Goal: Transaction & Acquisition: Purchase product/service

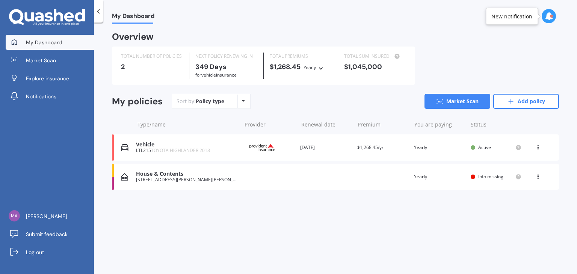
click at [176, 181] on div "[STREET_ADDRESS][PERSON_NAME][PERSON_NAME]" at bounding box center [186, 179] width 101 height 5
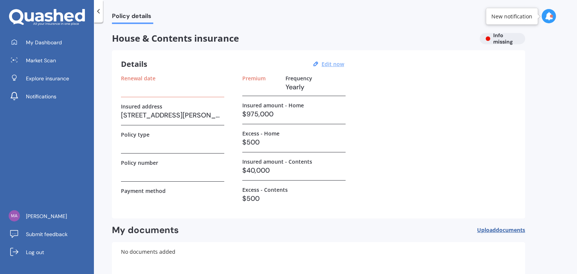
click at [343, 64] on u "Edit now" at bounding box center [332, 63] width 23 height 7
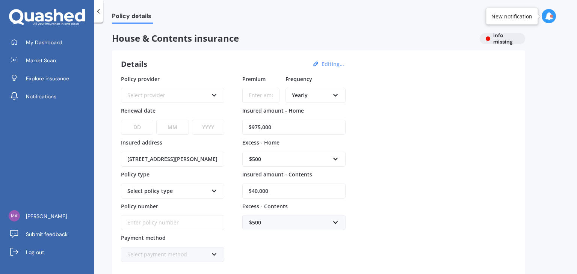
click at [287, 193] on input "$40,000" at bounding box center [293, 191] width 103 height 15
type input "$80,000"
click at [460, 192] on div "Policy provider Select provider AA AMI AMP ANZ ASB Ando BNZ Co-Operative Bank F…" at bounding box center [318, 168] width 395 height 187
click at [167, 98] on div "Select provider" at bounding box center [167, 95] width 81 height 8
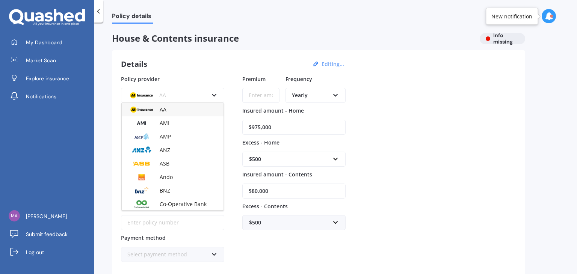
click at [168, 96] on div "AA" at bounding box center [167, 95] width 81 height 8
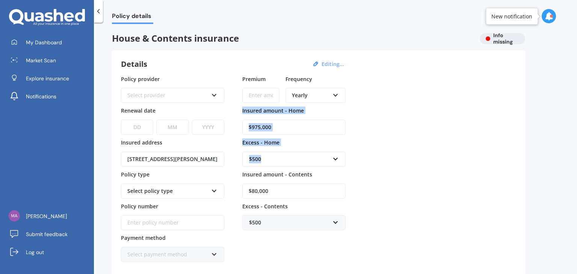
drag, startPoint x: 576, startPoint y: 78, endPoint x: 576, endPoint y: 160, distance: 82.2
click at [576, 155] on div "Policy details House & Contents insurance Info missing Details Editing... Polic…" at bounding box center [335, 150] width 483 height 252
drag, startPoint x: 488, startPoint y: 168, endPoint x: 538, endPoint y: 145, distance: 55.3
click at [489, 167] on div "Policy provider Select provider AA AMI AMP ANZ ASB Ando BNZ Co-Operative Bank F…" at bounding box center [318, 168] width 395 height 187
drag, startPoint x: 576, startPoint y: 74, endPoint x: 576, endPoint y: 220, distance: 146.1
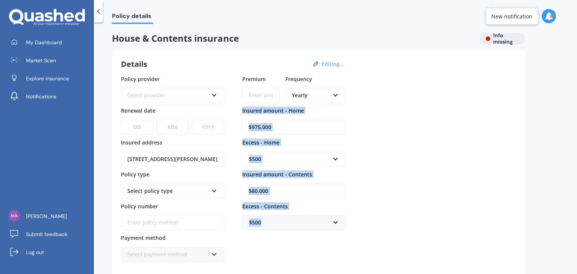
click at [576, 220] on div "Policy details House & Contents insurance Info missing Details Editing... Polic…" at bounding box center [335, 150] width 483 height 252
drag, startPoint x: 461, startPoint y: 209, endPoint x: 474, endPoint y: 210, distance: 12.8
click at [461, 209] on div "Policy provider Select provider AA AMI AMP ANZ ASB Ando BNZ Co-Operative Bank F…" at bounding box center [318, 168] width 395 height 187
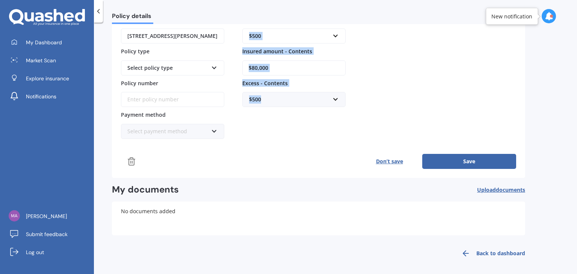
click at [454, 164] on button "Save" at bounding box center [469, 161] width 94 height 15
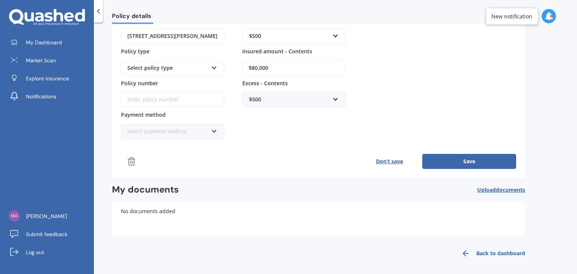
scroll to position [0, 0]
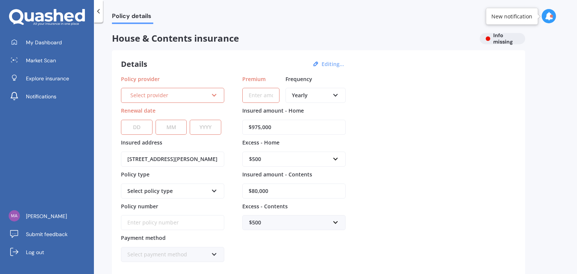
click at [263, 96] on input "Premium" at bounding box center [260, 95] width 37 height 15
click at [196, 97] on div "Select provider" at bounding box center [169, 95] width 78 height 8
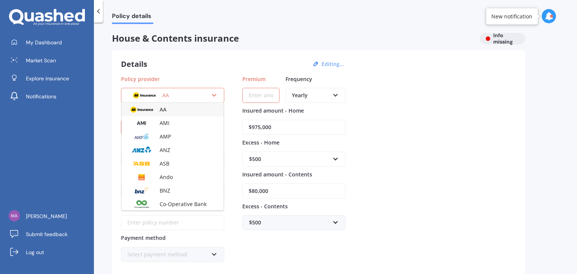
click at [196, 97] on div "AA" at bounding box center [169, 95] width 78 height 8
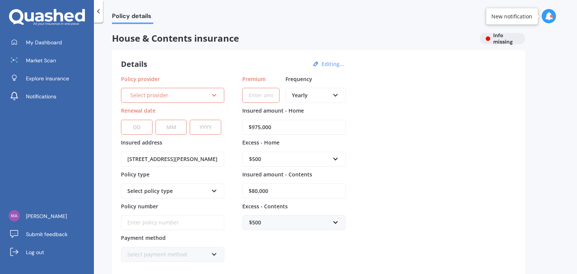
click at [451, 106] on div "Policy provider Select provider AA AMI AMP ANZ ASB Ando BNZ Co-Operative Bank F…" at bounding box center [318, 168] width 395 height 187
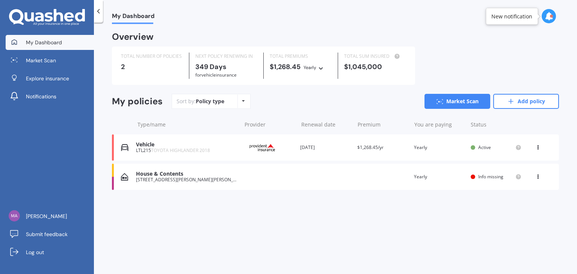
click at [362, 63] on div "$1,045,000" at bounding box center [375, 67] width 62 height 8
click at [384, 59] on div "TOTAL SUM INSURED" at bounding box center [375, 57] width 62 height 8
click at [237, 72] on span "for Vehicle insurance" at bounding box center [215, 75] width 41 height 6
click at [309, 65] on div "Yearly" at bounding box center [309, 68] width 13 height 8
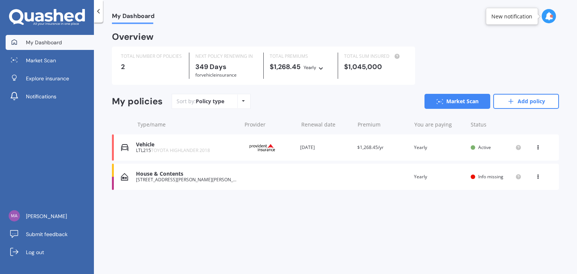
click at [313, 61] on div "TOTAL PREMIUMS $1,268.45 Yearly Yearly Six-Monthly Quarterly Monthly Fortnightl…" at bounding box center [301, 66] width 74 height 26
click at [148, 59] on div "TOTAL NUMBER OF POLICIES" at bounding box center [152, 57] width 62 height 8
click at [536, 180] on div "View option View policy Delete" at bounding box center [538, 177] width 7 height 8
click at [523, 193] on div "View policy" at bounding box center [521, 191] width 74 height 15
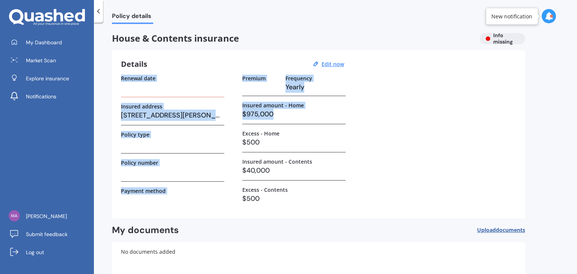
drag, startPoint x: 576, startPoint y: 62, endPoint x: 576, endPoint y: 116, distance: 53.7
click at [576, 112] on div "Policy details House & Contents insurance Info missing Details Edit now Renewal…" at bounding box center [335, 150] width 483 height 252
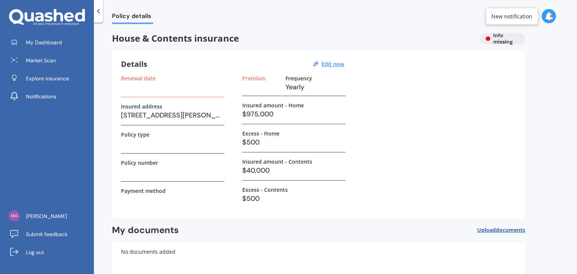
click at [532, 157] on div "Policy details House & Contents insurance Info missing Details Edit now Renewal…" at bounding box center [335, 150] width 483 height 252
drag, startPoint x: 576, startPoint y: 106, endPoint x: 573, endPoint y: 143, distance: 37.7
click at [573, 143] on div "Policy details House & Contents insurance Info missing Details Edit now Renewal…" at bounding box center [335, 150] width 483 height 252
click at [478, 151] on div "Renewal date Insured address [STREET_ADDRESS][PERSON_NAME][PERSON_NAME] Policy …" at bounding box center [318, 142] width 395 height 134
drag, startPoint x: 576, startPoint y: 100, endPoint x: 576, endPoint y: 155, distance: 54.4
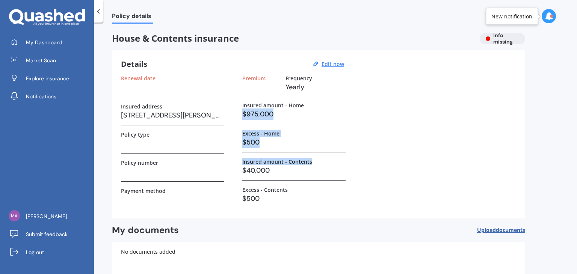
click at [576, 155] on div "Policy details House & Contents insurance Info missing Details Edit now Renewal…" at bounding box center [335, 150] width 483 height 252
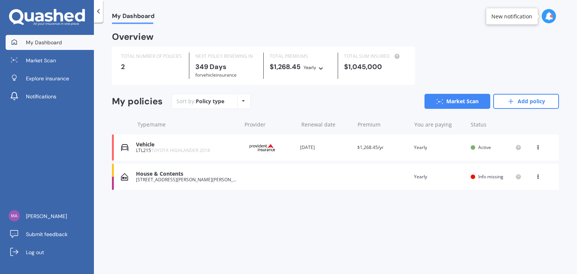
click at [537, 178] on icon at bounding box center [537, 175] width 5 height 5
click at [524, 208] on div "Delete" at bounding box center [521, 206] width 74 height 15
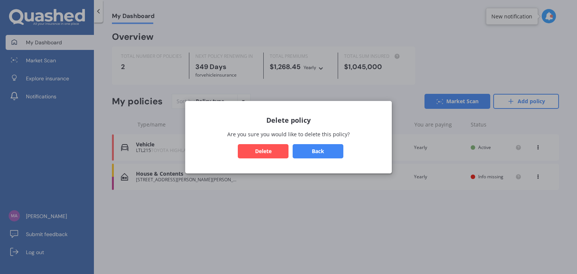
click at [251, 153] on button "Delete" at bounding box center [263, 151] width 51 height 14
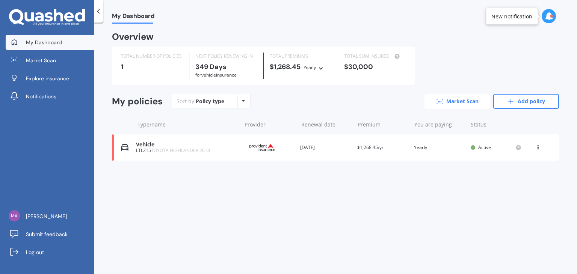
click at [457, 100] on link "Market Scan" at bounding box center [457, 101] width 66 height 15
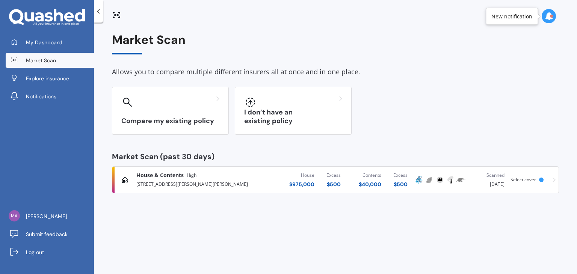
click at [249, 177] on div "House & Contents High" at bounding box center [201, 176] width 131 height 8
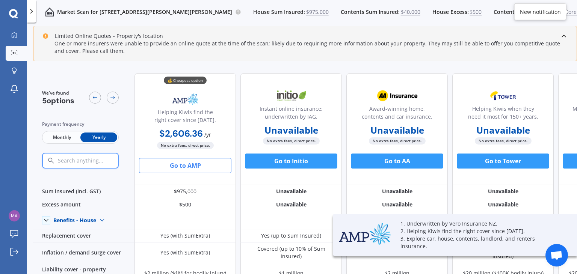
click at [367, 11] on div "Contents Sum Insured: $40,000" at bounding box center [381, 12] width 80 height 8
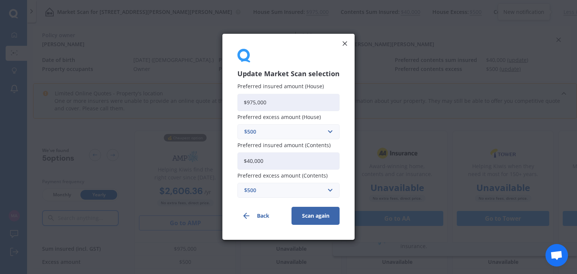
click at [368, 10] on div "Update Market Scan selection Preferred insured amount (House) $975,000 Preferre…" at bounding box center [288, 137] width 577 height 274
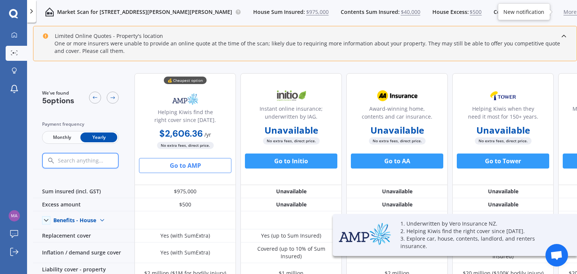
click at [380, 18] on div "Market Scan for [STREET_ADDRESS][GEOGRAPHIC_DATA][PERSON_NAME][PERSON_NAME] Sum…" at bounding box center [312, 12] width 552 height 24
click at [401, 11] on span "$40,000" at bounding box center [411, 12] width 20 height 8
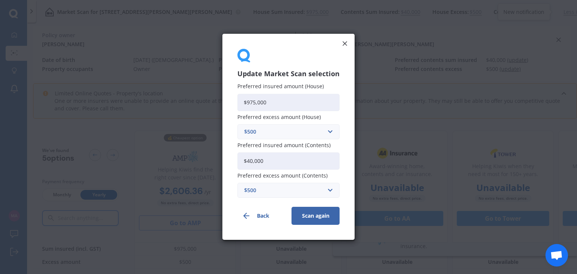
click at [283, 158] on input "$40,000" at bounding box center [288, 160] width 102 height 17
type input "$80,000"
click at [414, 131] on div "Update Market Scan selection Preferred insured amount (House) $975,000 Preferre…" at bounding box center [288, 137] width 577 height 274
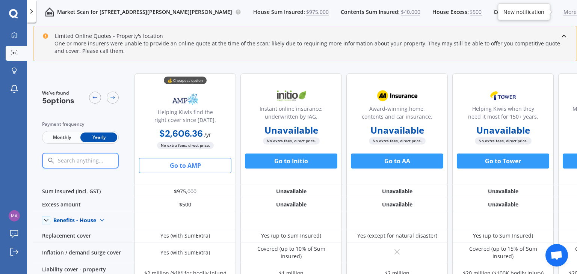
click at [357, 18] on div "Market Scan for [STREET_ADDRESS][GEOGRAPHIC_DATA][PERSON_NAME][PERSON_NAME] Sum…" at bounding box center [312, 12] width 552 height 24
click at [370, 7] on div "Market Scan for [STREET_ADDRESS][GEOGRAPHIC_DATA][PERSON_NAME][PERSON_NAME] Sum…" at bounding box center [312, 12] width 552 height 24
click at [401, 9] on span "$40,000" at bounding box center [411, 12] width 20 height 8
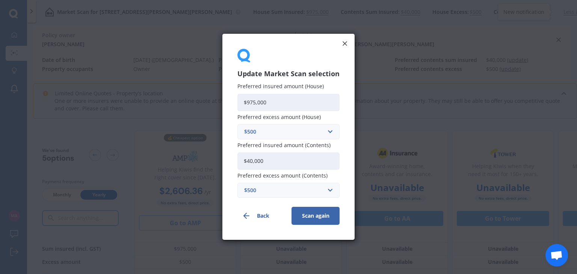
click at [283, 158] on input "$40,000" at bounding box center [288, 160] width 102 height 17
click at [215, 163] on div "Update Market Scan selection Preferred insured amount (House) $975,000 Preferre…" at bounding box center [288, 137] width 577 height 274
type input "$80,000"
click at [314, 218] on button "Scan again" at bounding box center [315, 216] width 48 height 18
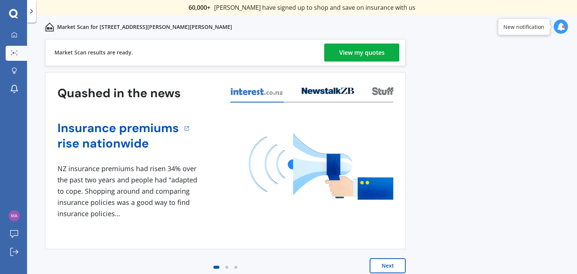
click at [377, 50] on div "View my quotes" at bounding box center [361, 53] width 45 height 18
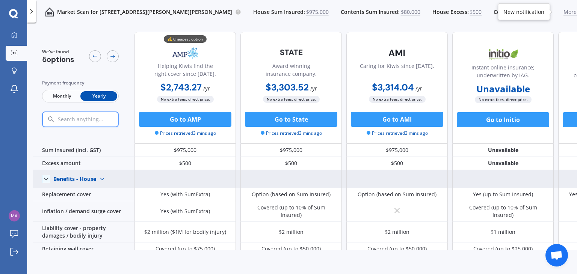
click at [106, 176] on img at bounding box center [102, 179] width 12 height 12
click at [95, 206] on span "Benefits - Contents" at bounding box center [84, 205] width 48 height 7
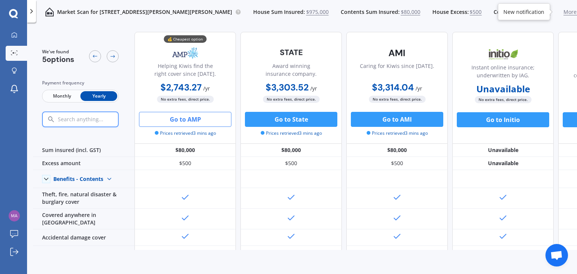
click at [186, 121] on button "Go to AMP" at bounding box center [185, 119] width 92 height 15
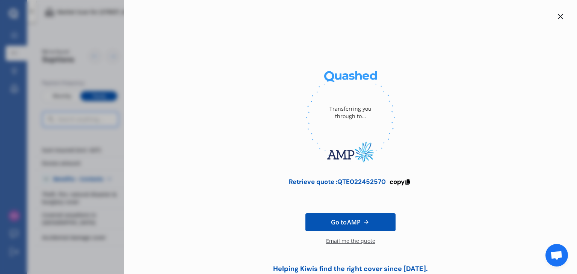
scroll to position [20, 0]
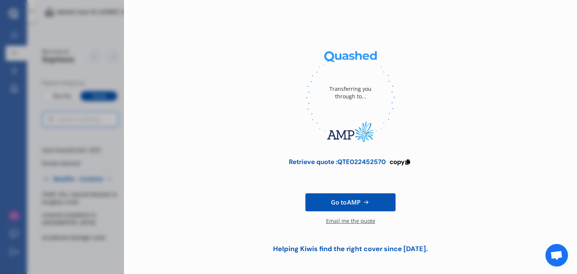
click at [354, 218] on div "Email me the quote" at bounding box center [350, 224] width 49 height 15
drag, startPoint x: 335, startPoint y: 160, endPoint x: 382, endPoint y: 159, distance: 46.6
click at [339, 160] on div "Retrieve quote : QTE022452570" at bounding box center [337, 162] width 97 height 8
click at [393, 159] on span "copy" at bounding box center [396, 162] width 15 height 8
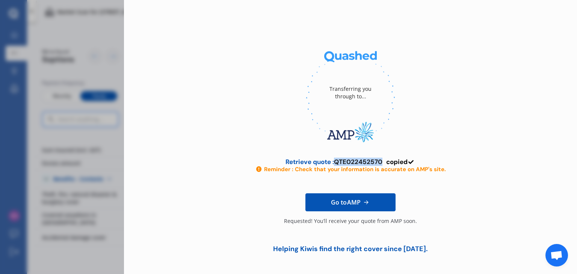
drag, startPoint x: 332, startPoint y: 163, endPoint x: 381, endPoint y: 161, distance: 48.8
click at [381, 161] on div "Retrieve quote : QTE022452570" at bounding box center [333, 162] width 97 height 8
copy div "QTE022452570"
click at [381, 199] on link "Go to AMP" at bounding box center [350, 202] width 90 height 18
copy div "QTE022452570"
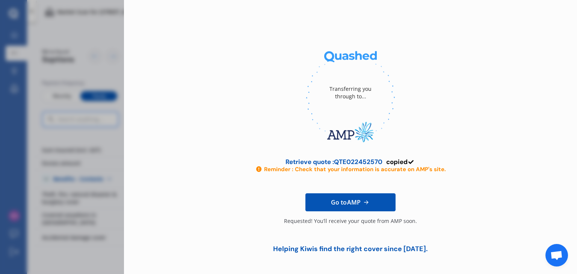
click at [350, 97] on div "Transferring you through to..." at bounding box center [350, 92] width 60 height 45
click at [349, 97] on div "Transferring you through to..." at bounding box center [350, 92] width 60 height 45
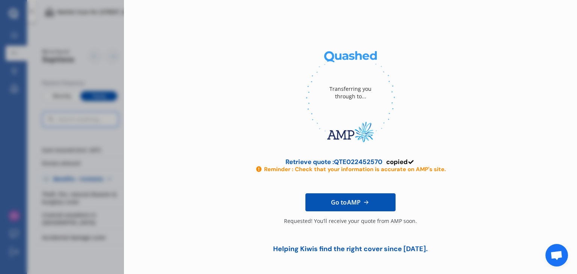
click at [350, 132] on img at bounding box center [350, 132] width 89 height 34
click at [350, 136] on img at bounding box center [350, 132] width 89 height 34
drag, startPoint x: 334, startPoint y: 161, endPoint x: 381, endPoint y: 160, distance: 47.3
click at [381, 160] on div "Retrieve quote : QTE022452570 copied" at bounding box center [350, 162] width 130 height 8
copy div "QTE022452570"
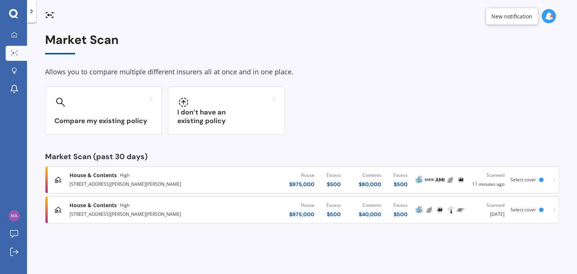
click at [554, 211] on icon at bounding box center [553, 209] width 3 height 5
click at [223, 181] on div "[STREET_ADDRESS][PERSON_NAME][PERSON_NAME]" at bounding box center [151, 183] width 164 height 9
click at [14, 37] on icon at bounding box center [14, 34] width 5 height 5
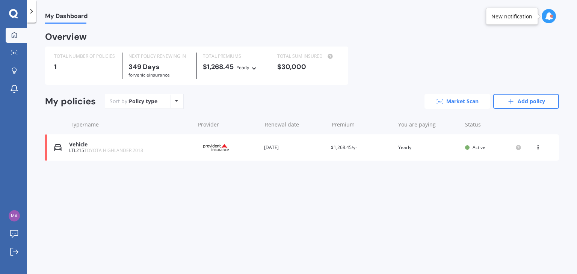
click at [453, 104] on link "Market Scan" at bounding box center [457, 101] width 66 height 15
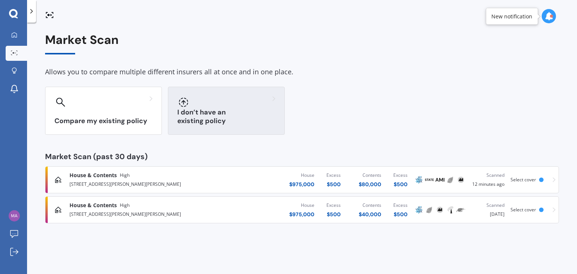
click at [249, 121] on h3 "I don’t have an existing policy" at bounding box center [226, 116] width 98 height 17
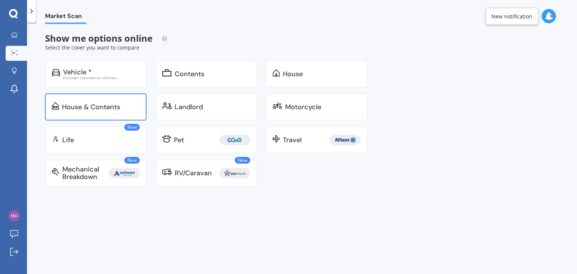
click at [107, 110] on div "House & Contents" at bounding box center [91, 107] width 58 height 8
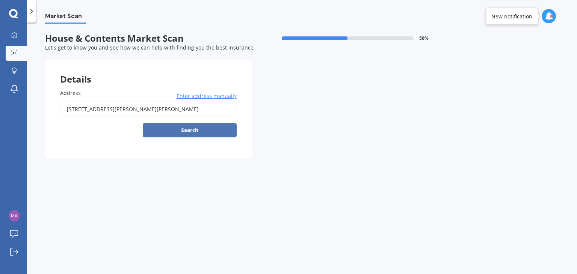
click at [184, 128] on button "Search" at bounding box center [190, 130] width 94 height 14
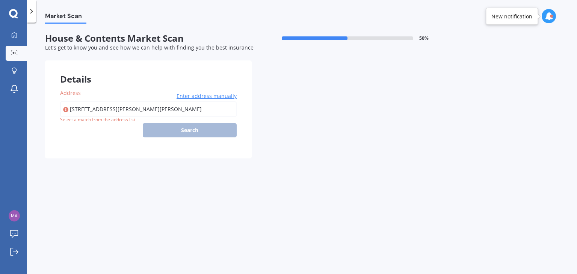
click at [120, 109] on input "[STREET_ADDRESS][PERSON_NAME][PERSON_NAME]" at bounding box center [148, 109] width 176 height 16
click at [191, 110] on input "[STREET_ADDRESS][PERSON_NAME][PERSON_NAME]" at bounding box center [148, 109] width 176 height 16
type input "[STREET_ADDRESS][PERSON_NAME][PERSON_NAME]"
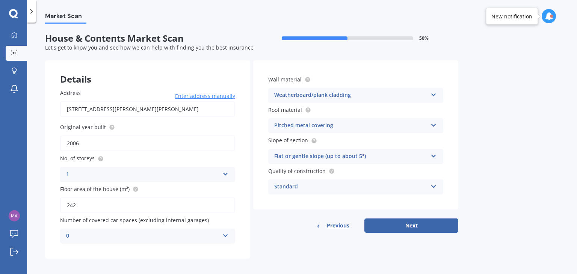
scroll to position [4, 0]
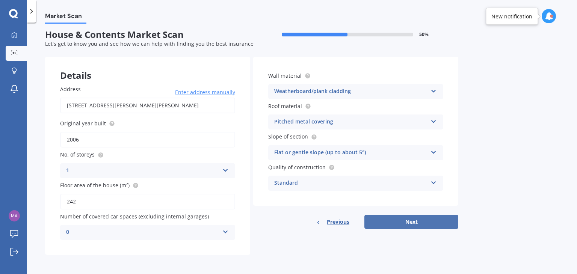
click at [450, 226] on button "Next" at bounding box center [411, 222] width 94 height 14
select select "13"
select select "07"
select select "1987"
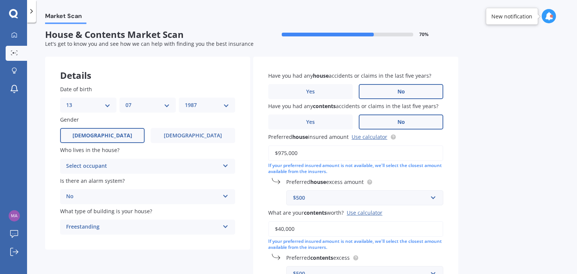
scroll to position [0, 0]
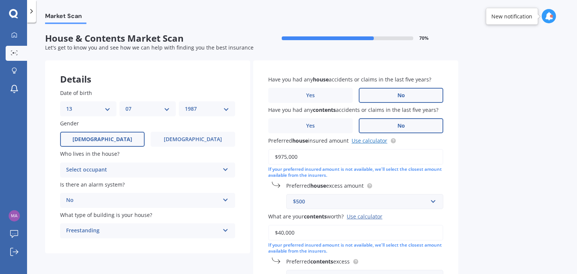
click at [363, 142] on link "Use calculator" at bounding box center [369, 140] width 36 height 7
click at [305, 160] on input "$975,000" at bounding box center [355, 157] width 175 height 16
paste input "83,804"
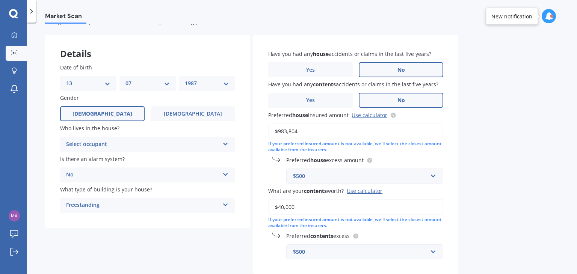
scroll to position [44, 0]
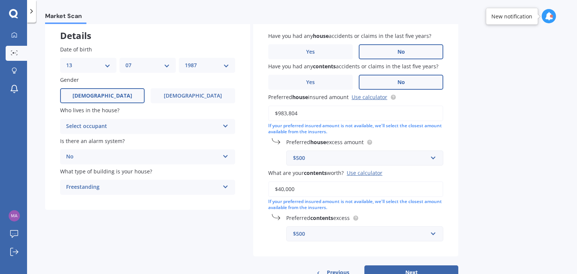
type input "$983,804"
click at [305, 190] on input "$40,000" at bounding box center [355, 189] width 175 height 16
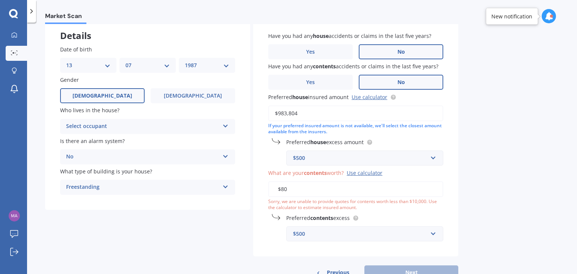
type input "$80,000"
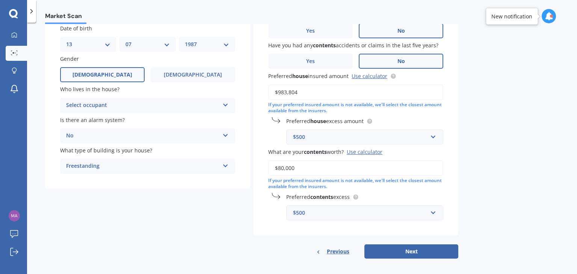
scroll to position [67, 0]
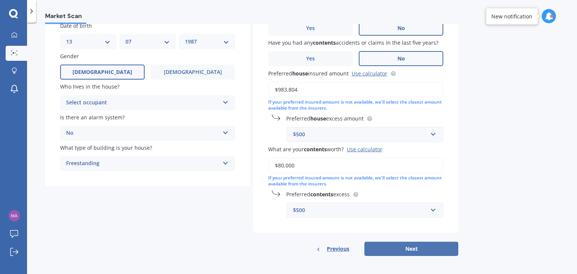
click at [425, 248] on button "Next" at bounding box center [411, 249] width 94 height 14
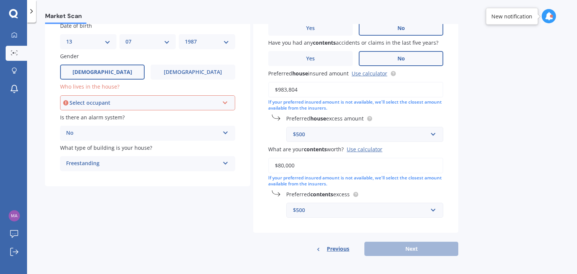
click at [123, 99] on div "Select occupant" at bounding box center [143, 103] width 149 height 8
click at [118, 116] on div "Owner" at bounding box center [147, 117] width 173 height 14
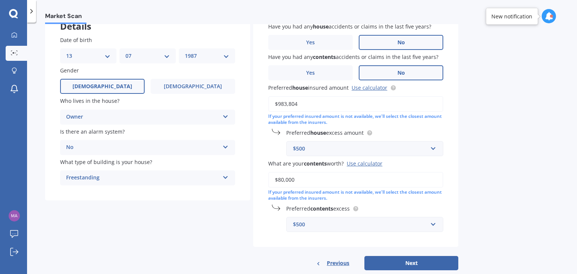
scroll to position [69, 0]
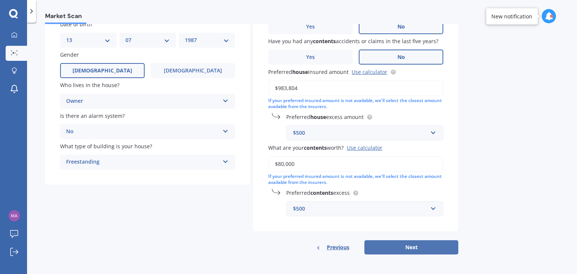
click at [414, 249] on button "Next" at bounding box center [411, 247] width 94 height 14
select select "13"
select select "07"
select select "1987"
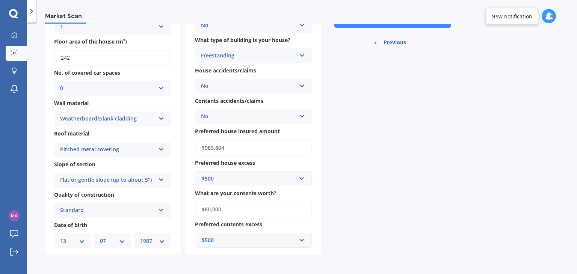
scroll to position [0, 0]
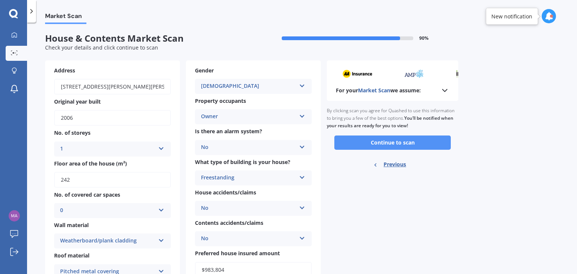
click at [405, 142] on button "Continue to scan" at bounding box center [392, 143] width 116 height 14
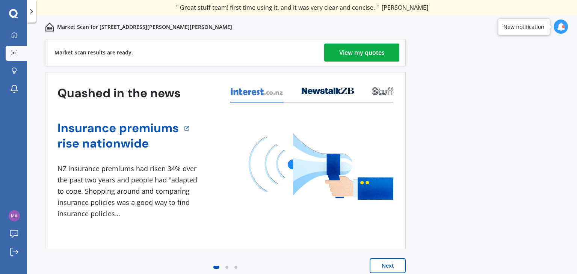
click at [372, 49] on div "View my quotes" at bounding box center [361, 53] width 45 height 18
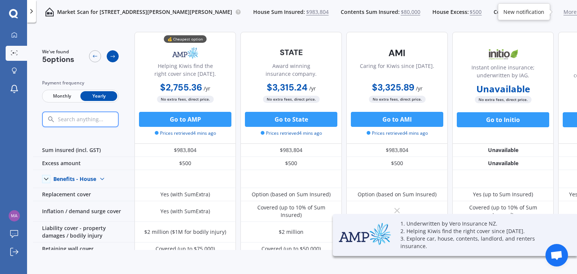
click at [110, 56] on icon at bounding box center [113, 56] width 6 height 6
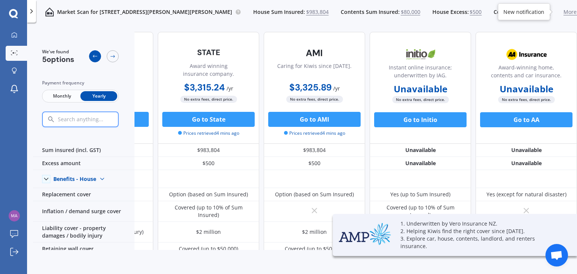
click at [95, 56] on icon at bounding box center [95, 56] width 6 height 6
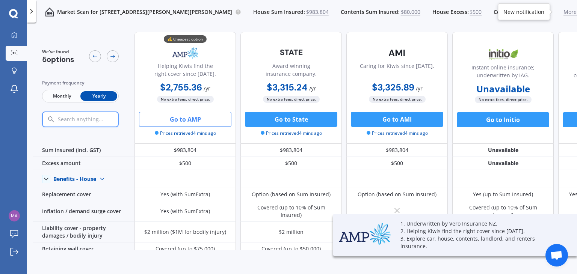
click at [195, 120] on button "Go to AMP" at bounding box center [185, 119] width 92 height 15
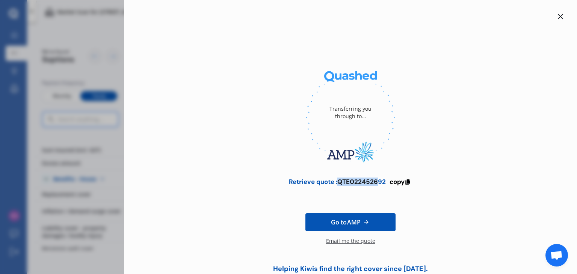
drag, startPoint x: 365, startPoint y: 183, endPoint x: 337, endPoint y: 182, distance: 27.4
click at [337, 182] on div "Retrieve quote : QTE022452692" at bounding box center [337, 182] width 97 height 8
drag, startPoint x: 375, startPoint y: 192, endPoint x: 359, endPoint y: 190, distance: 15.6
click at [374, 192] on div "Retrieve quote : QTE022452692 copy" at bounding box center [350, 185] width 429 height 15
click at [350, 186] on div "Retrieve quote : QTE022452692" at bounding box center [337, 182] width 97 height 8
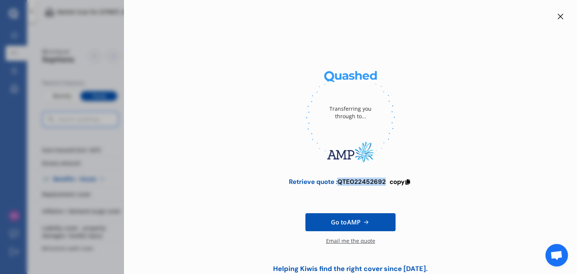
drag, startPoint x: 336, startPoint y: 179, endPoint x: 382, endPoint y: 184, distance: 46.4
click at [382, 184] on div "Retrieve quote : QTE022452692" at bounding box center [337, 182] width 97 height 8
copy div "QTE022452692"
click at [344, 243] on div "Email me the quote" at bounding box center [350, 244] width 49 height 15
